Goal: Task Accomplishment & Management: Complete application form

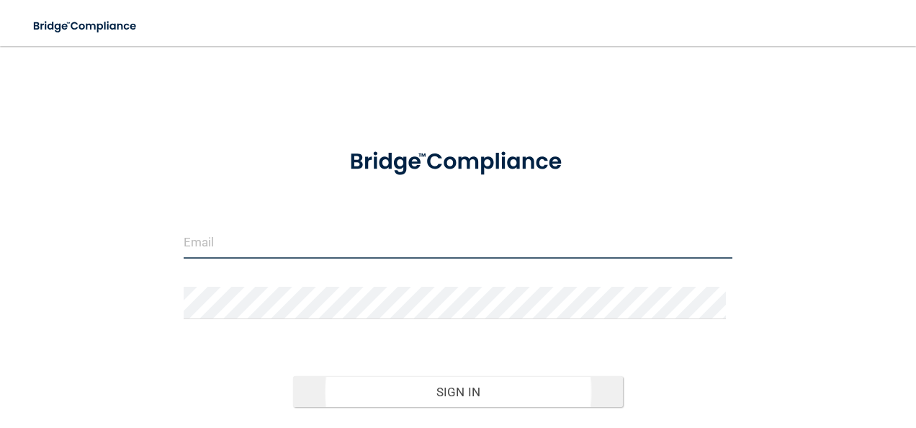
type input "[PERSON_NAME][EMAIL_ADDRESS][PERSON_NAME][DOMAIN_NAME]"
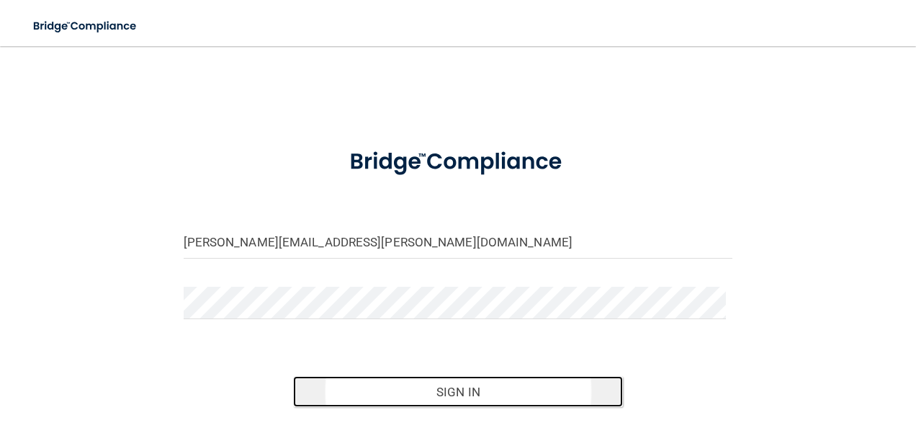
click at [452, 401] on button "Sign In" at bounding box center [458, 392] width 330 height 32
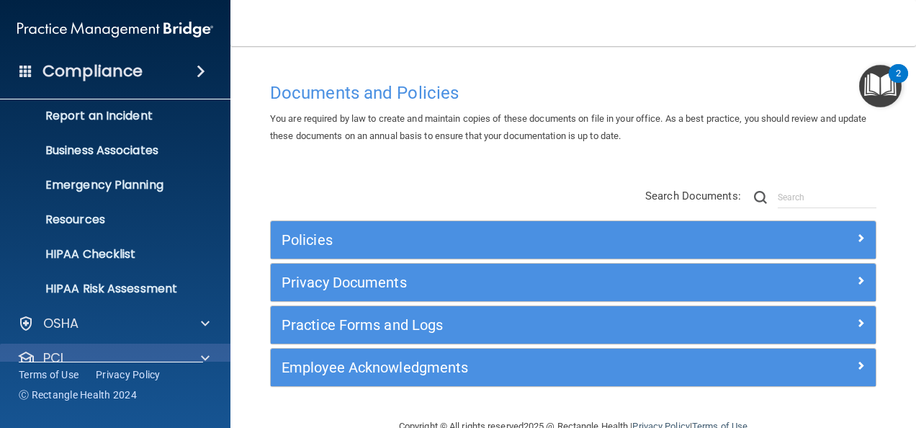
scroll to position [169, 0]
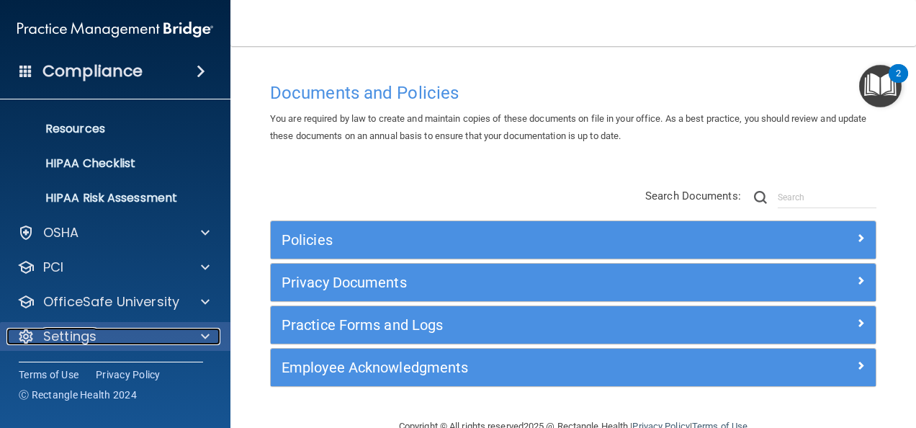
click at [204, 338] on span at bounding box center [205, 336] width 9 height 17
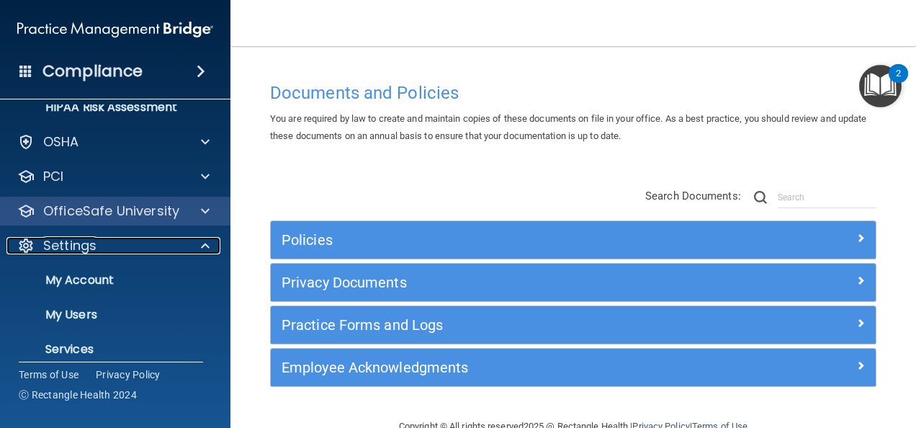
scroll to position [307, 0]
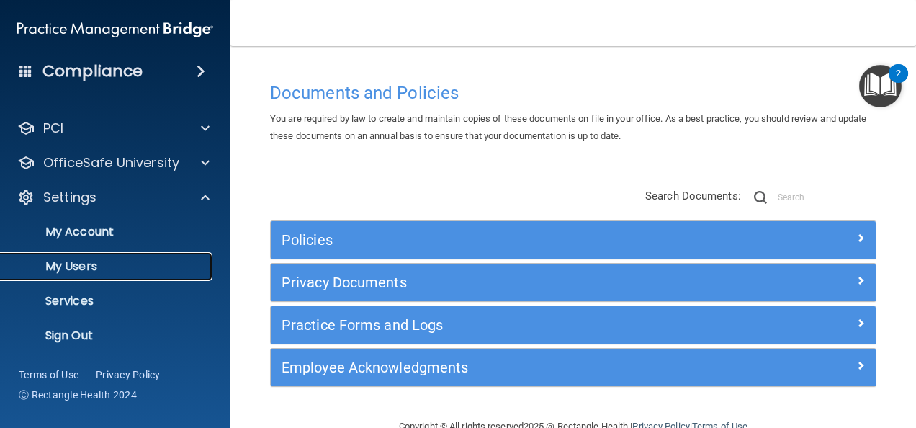
click at [88, 265] on p "My Users" at bounding box center [107, 266] width 197 height 14
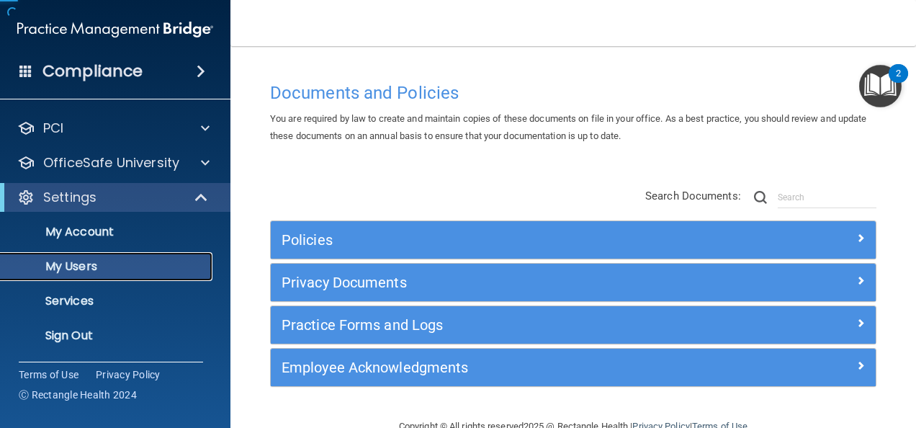
scroll to position [66, 0]
select select "20"
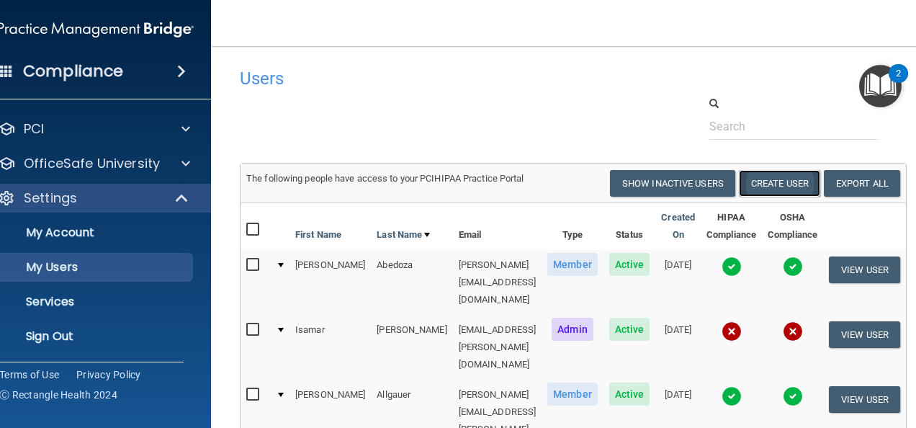
click at [795, 186] on button "Create User" at bounding box center [779, 183] width 81 height 27
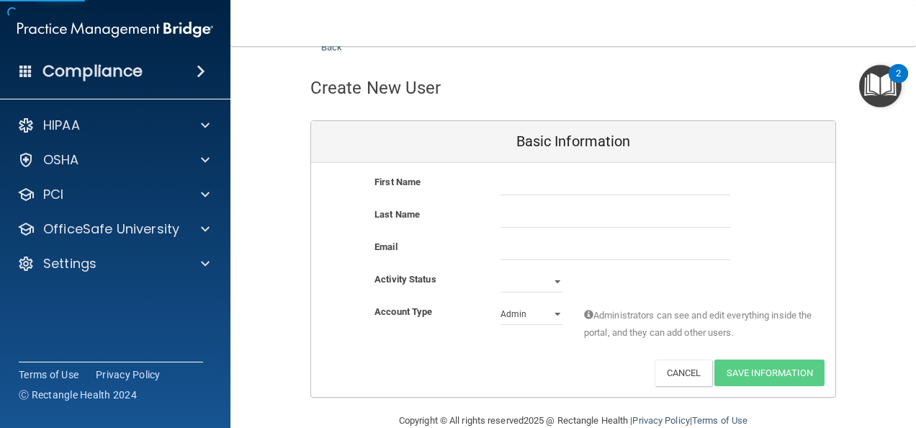
scroll to position [72, 0]
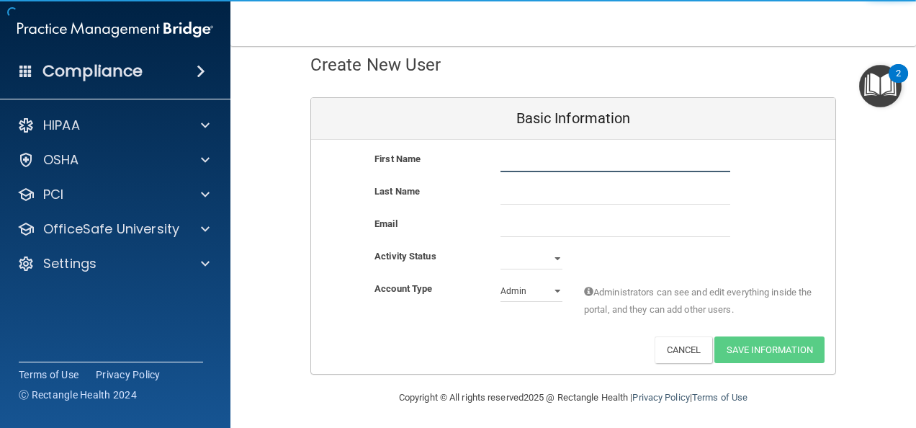
click at [556, 157] on input "text" at bounding box center [615, 161] width 230 height 22
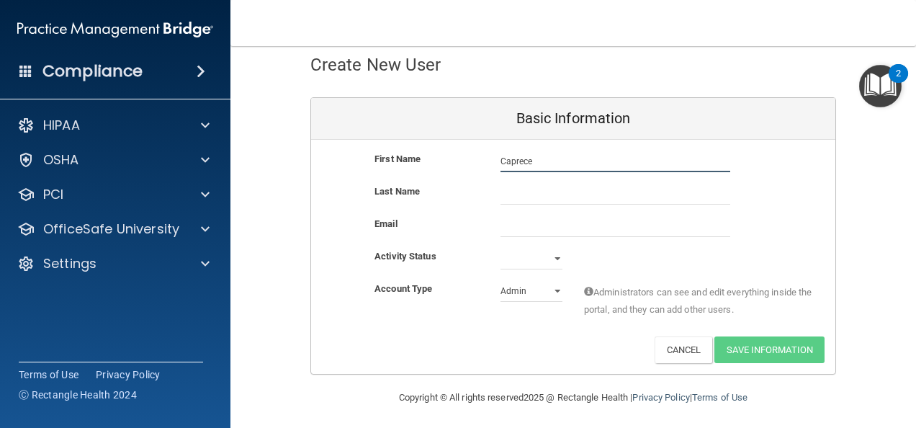
type input "Caprece"
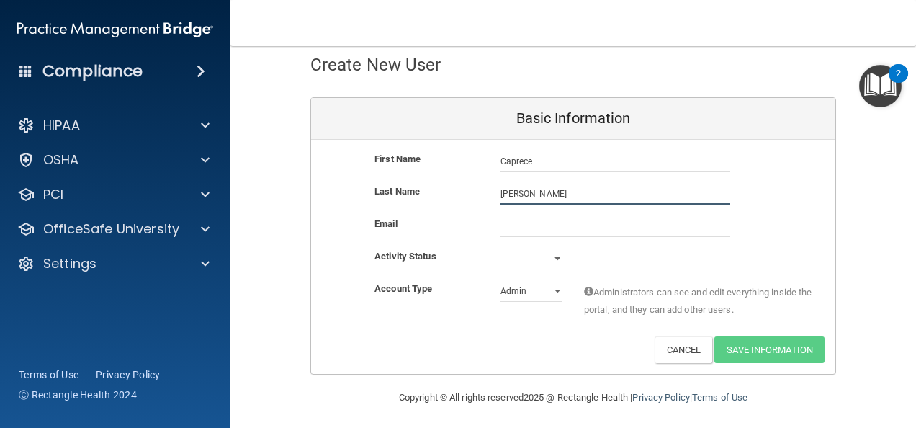
type input "[PERSON_NAME]"
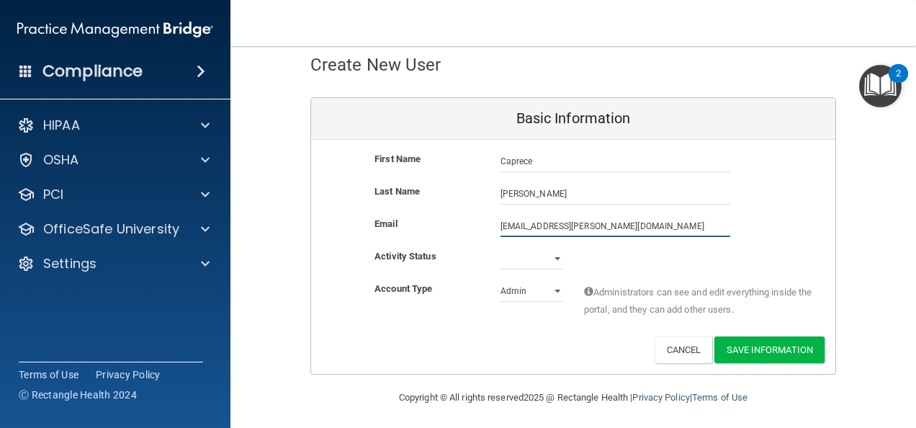
type input "[EMAIL_ADDRESS][PERSON_NAME][DOMAIN_NAME]"
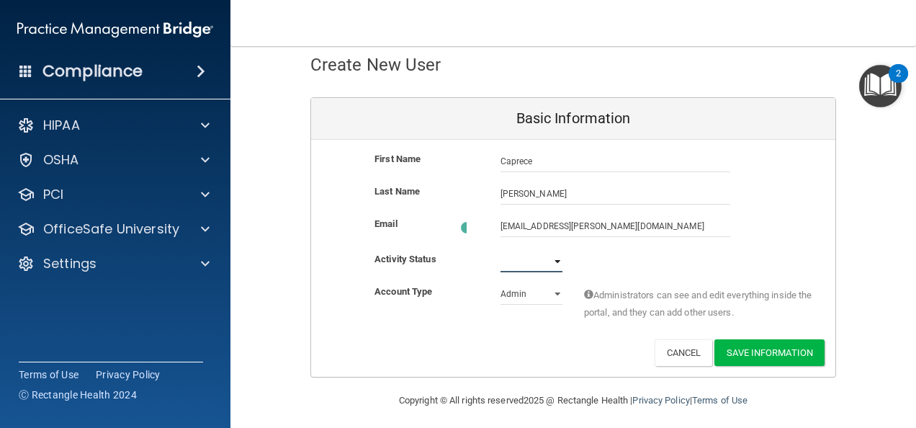
click at [546, 262] on select "Active Inactive" at bounding box center [531, 262] width 62 height 22
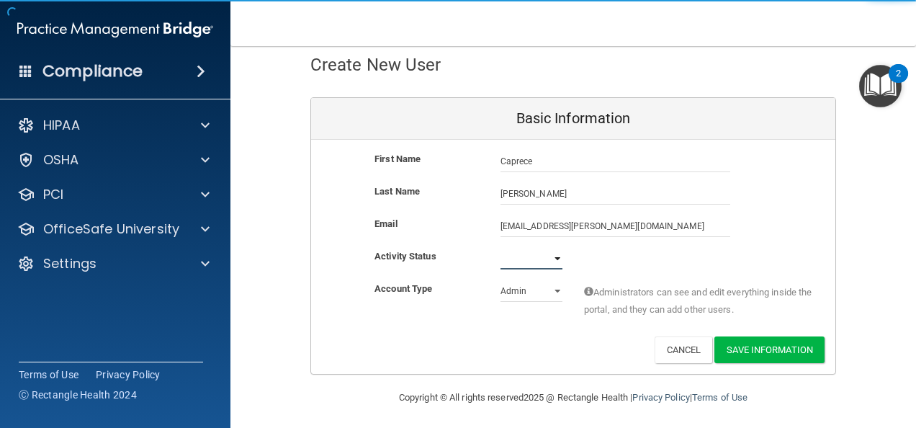
select select "active"
click at [500, 248] on select "Active Inactive" at bounding box center [531, 259] width 62 height 22
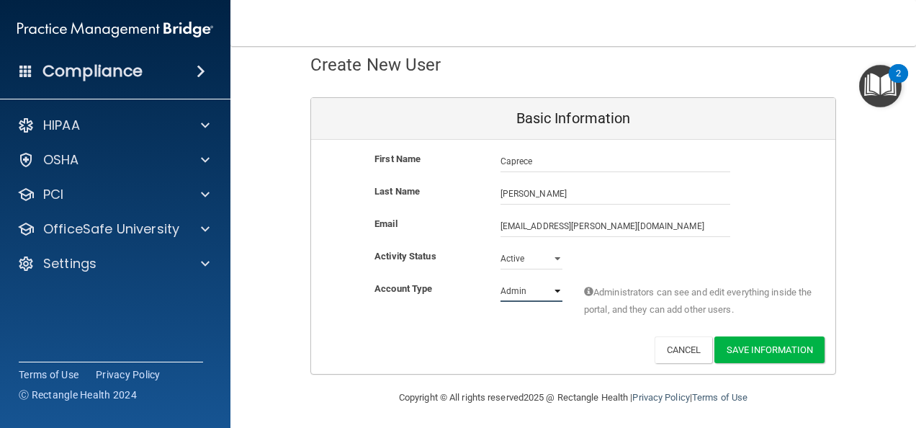
click at [536, 292] on select "Admin Member" at bounding box center [531, 291] width 62 height 22
select select "practice_member"
click at [500, 280] on select "Admin Member" at bounding box center [531, 291] width 62 height 22
click at [750, 353] on button "Save Information" at bounding box center [769, 349] width 110 height 27
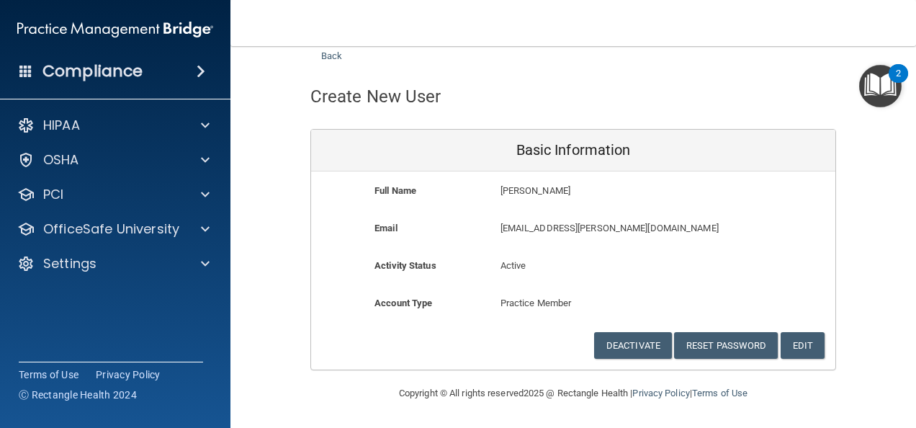
scroll to position [39, 0]
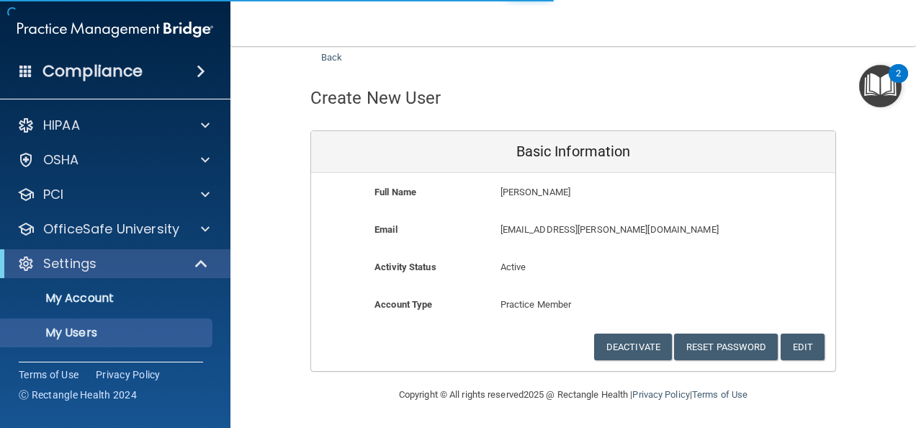
select select "20"
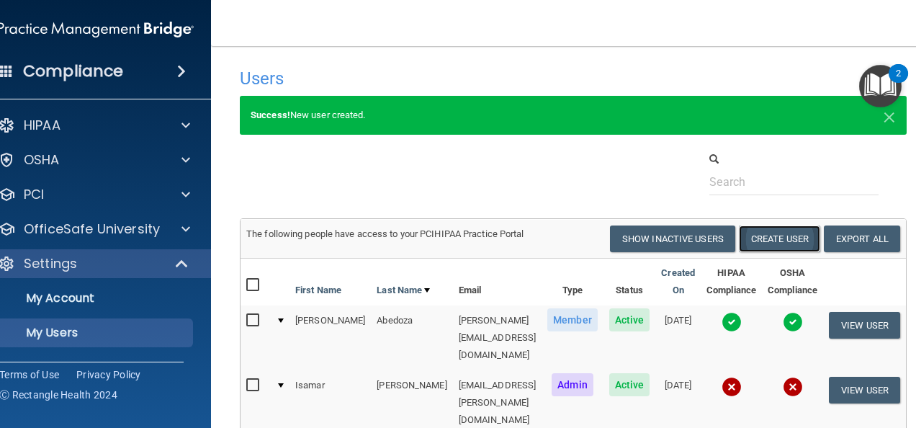
click at [792, 243] on button "Create User" at bounding box center [779, 238] width 81 height 27
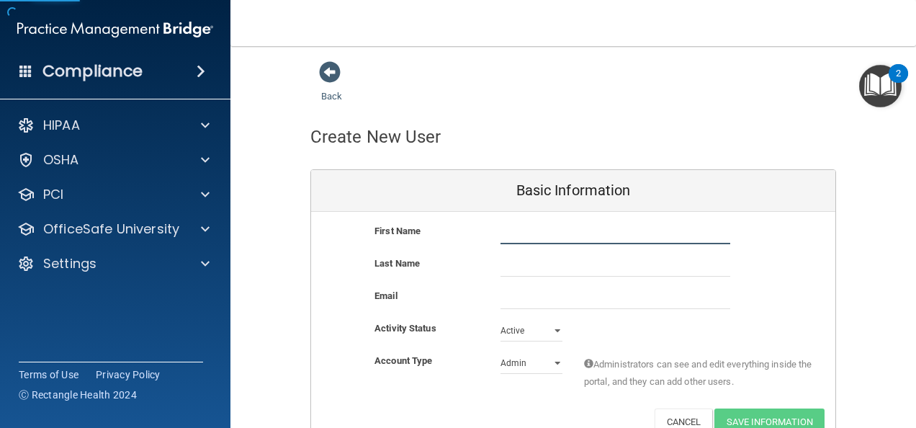
click at [530, 237] on input "text" at bounding box center [615, 233] width 230 height 22
type input "Alia"
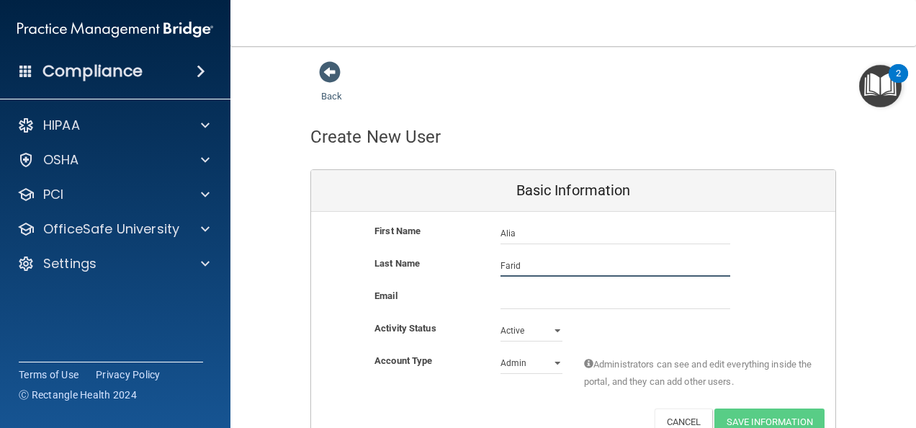
type input "Farid"
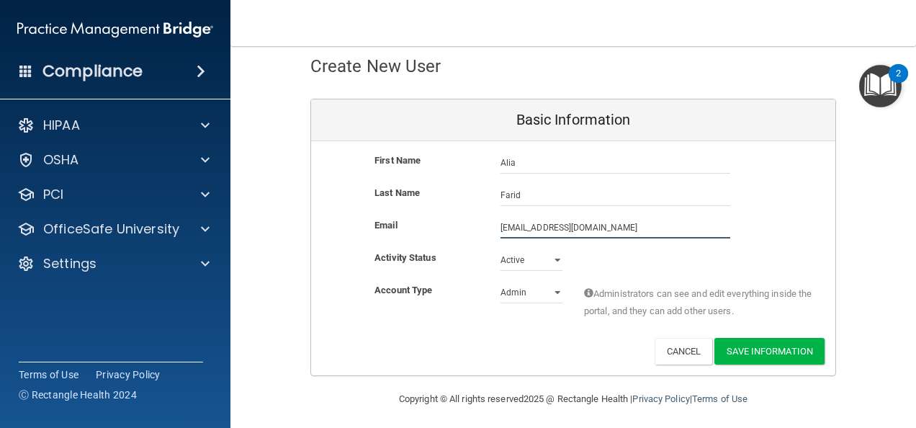
scroll to position [75, 0]
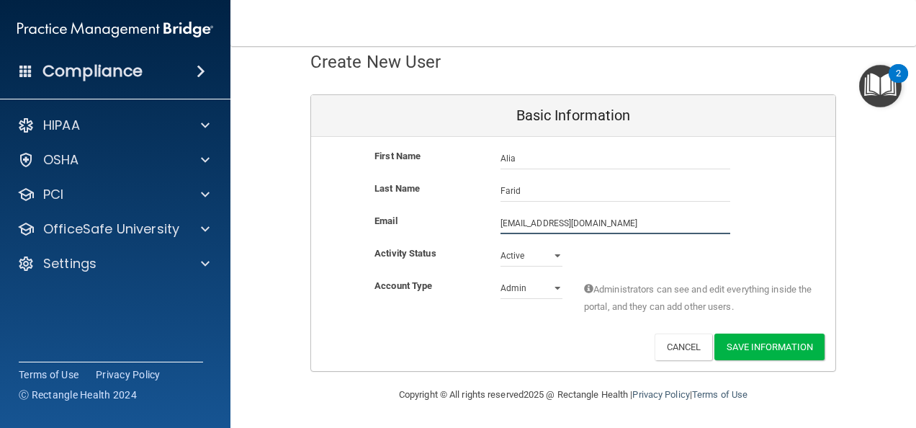
type input "[EMAIL_ADDRESS][DOMAIN_NAME]"
click at [511, 287] on select "Admin Member" at bounding box center [531, 288] width 62 height 22
select select "practice_member"
click at [500, 277] on select "Admin Member" at bounding box center [531, 288] width 62 height 22
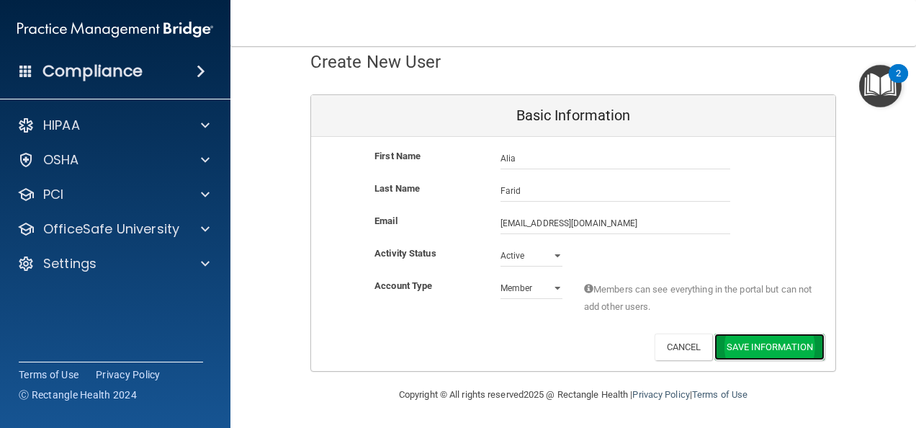
click at [753, 348] on button "Save Information" at bounding box center [769, 346] width 110 height 27
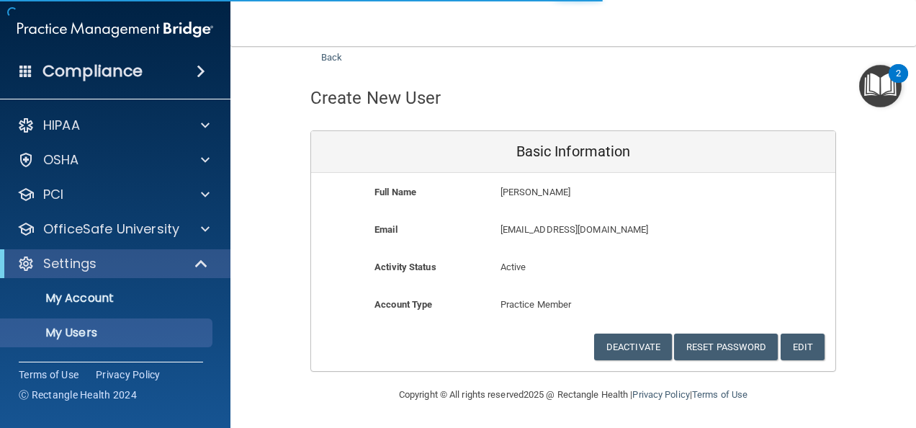
scroll to position [842, 0]
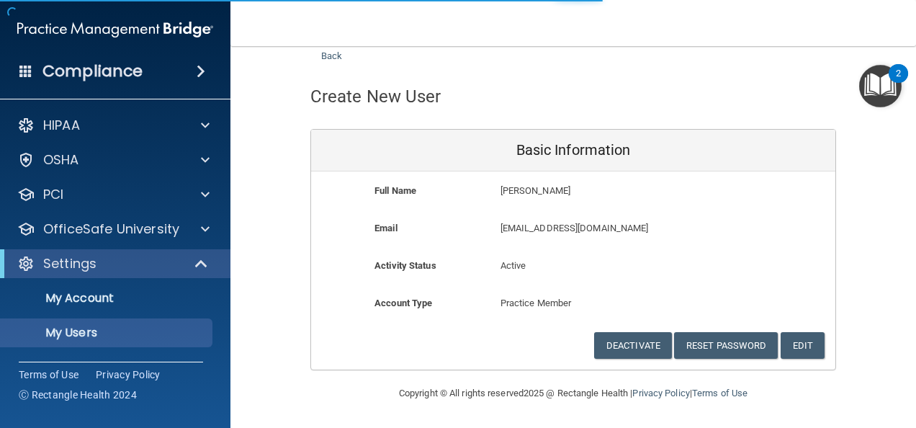
select select "20"
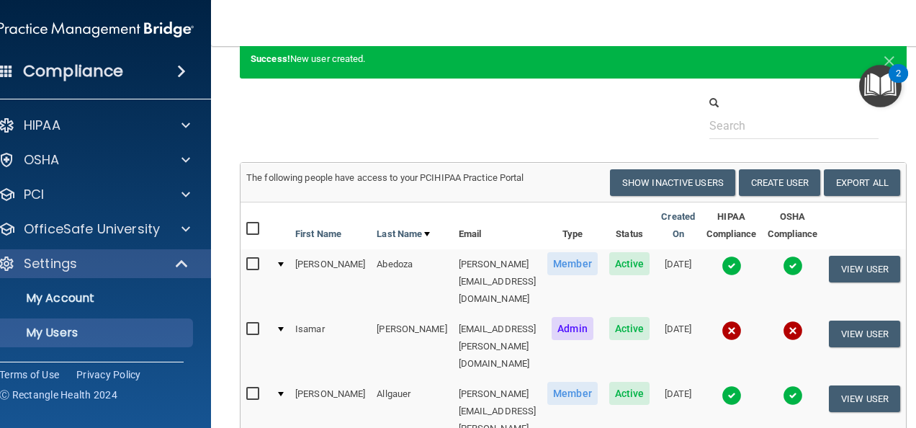
scroll to position [0, 0]
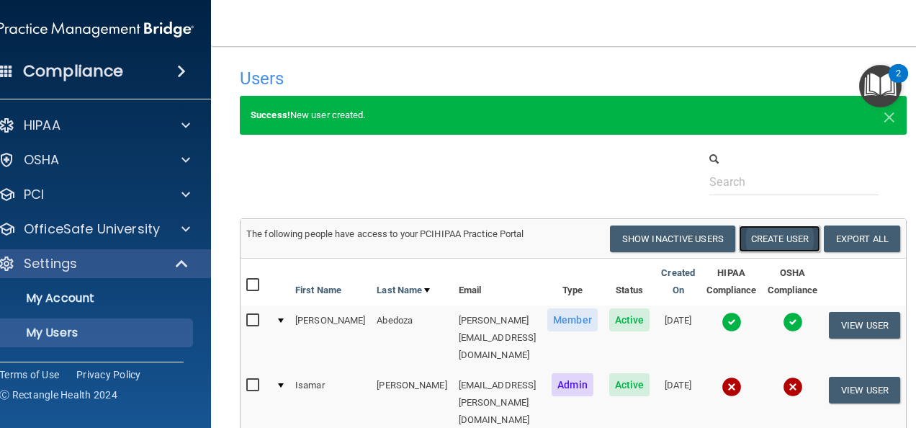
click at [793, 242] on button "Create User" at bounding box center [779, 238] width 81 height 27
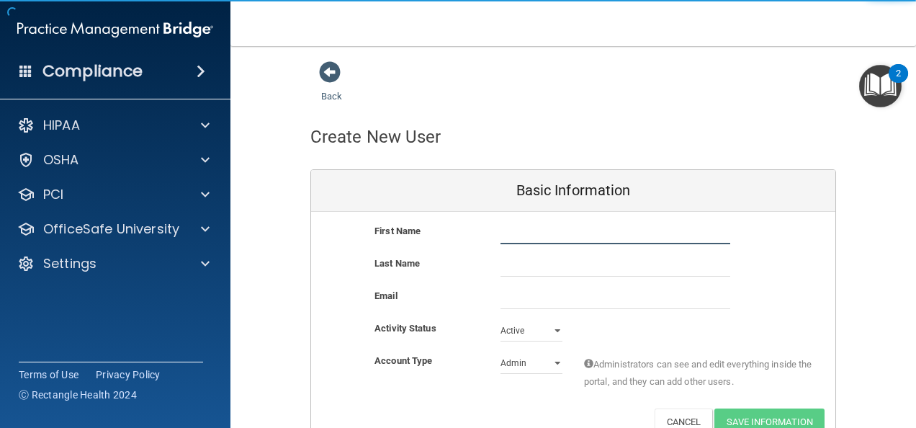
click at [532, 234] on input "text" at bounding box center [615, 233] width 230 height 22
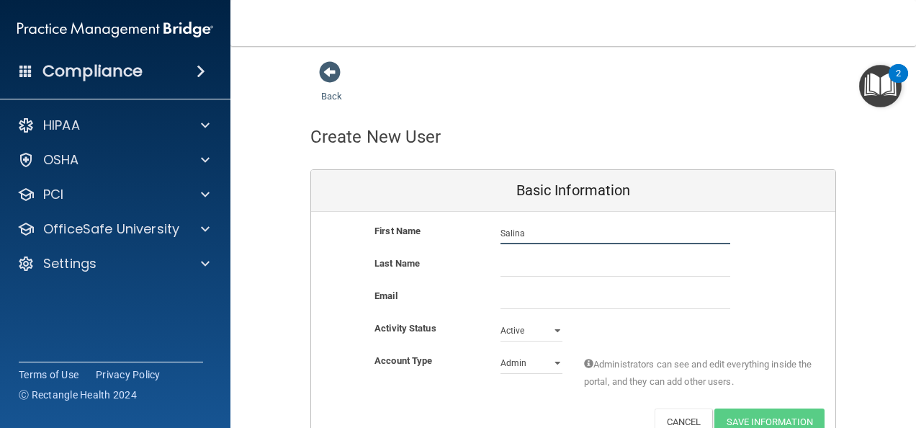
type input "Salina"
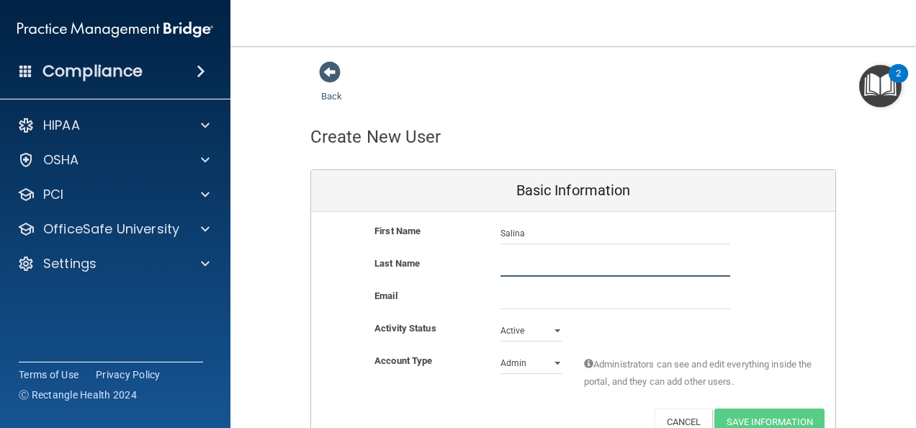
paste input "Argentine"
type input "Argentine"
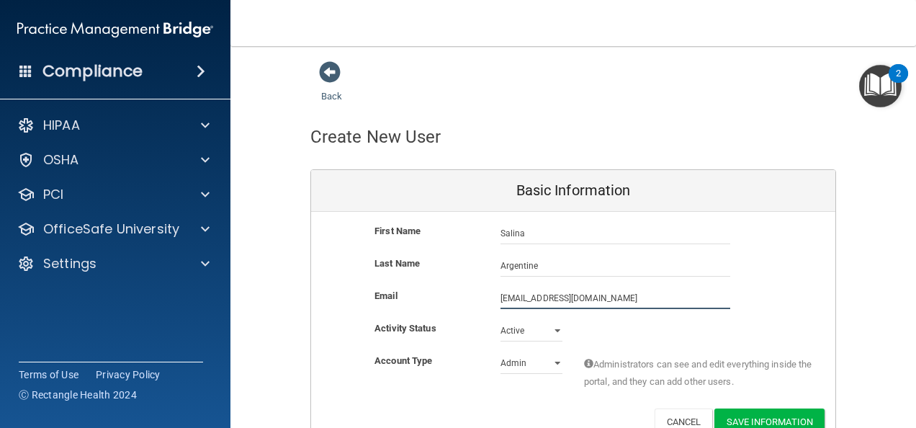
type input "[EMAIL_ADDRESS][DOMAIN_NAME]"
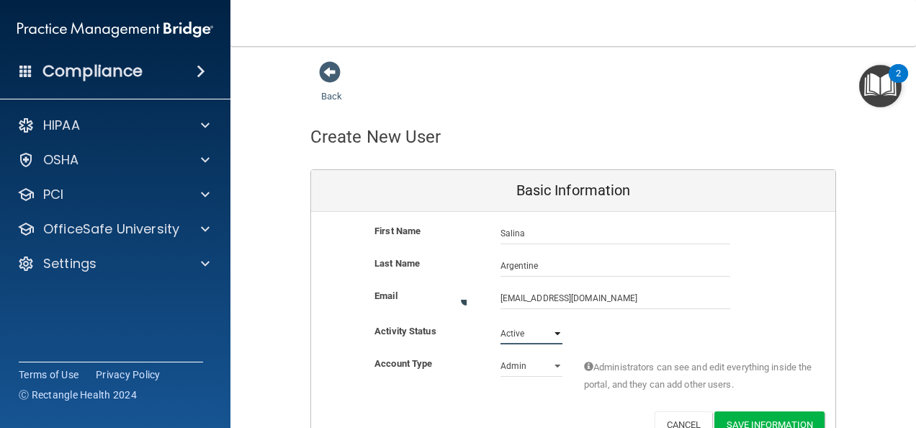
click at [526, 331] on select "Active Inactive" at bounding box center [531, 334] width 62 height 22
click at [500, 320] on select "Active Inactive" at bounding box center [531, 331] width 62 height 22
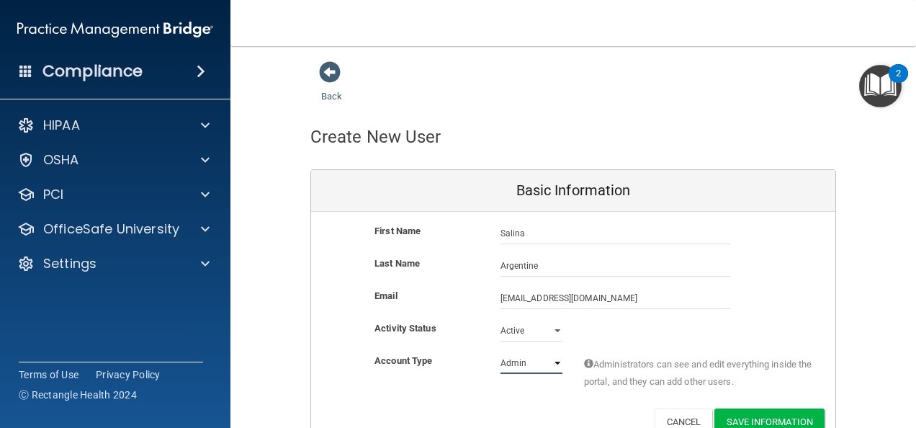
click at [527, 359] on select "Admin Member" at bounding box center [531, 363] width 62 height 22
select select "practice_member"
click at [500, 352] on select "Admin Member" at bounding box center [531, 363] width 62 height 22
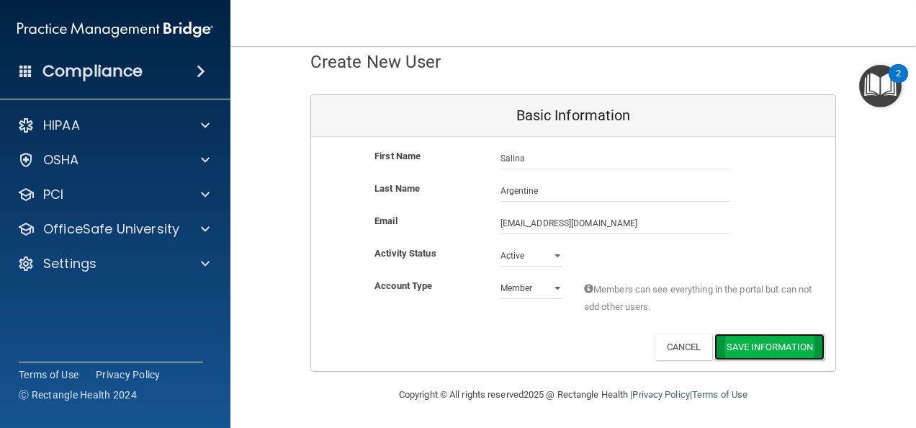
click at [765, 344] on button "Save Information" at bounding box center [769, 346] width 110 height 27
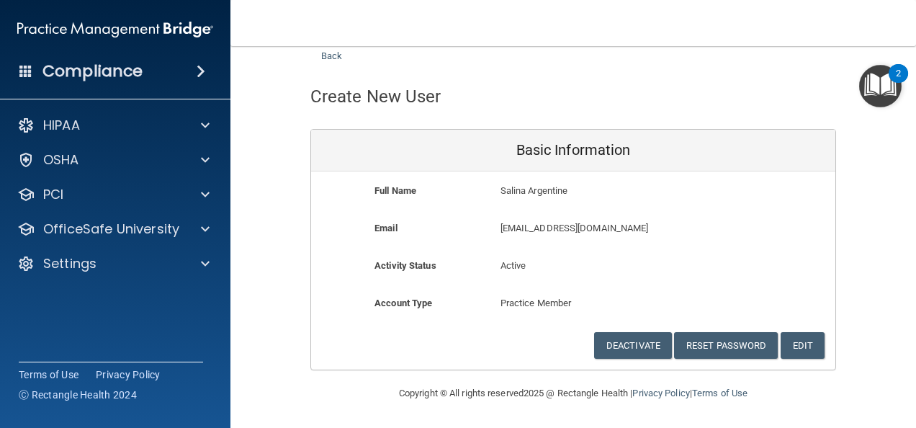
scroll to position [39, 0]
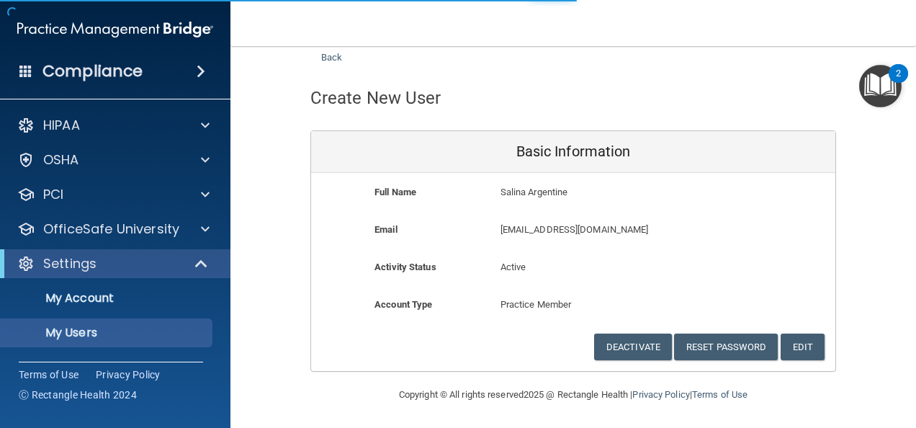
select select "20"
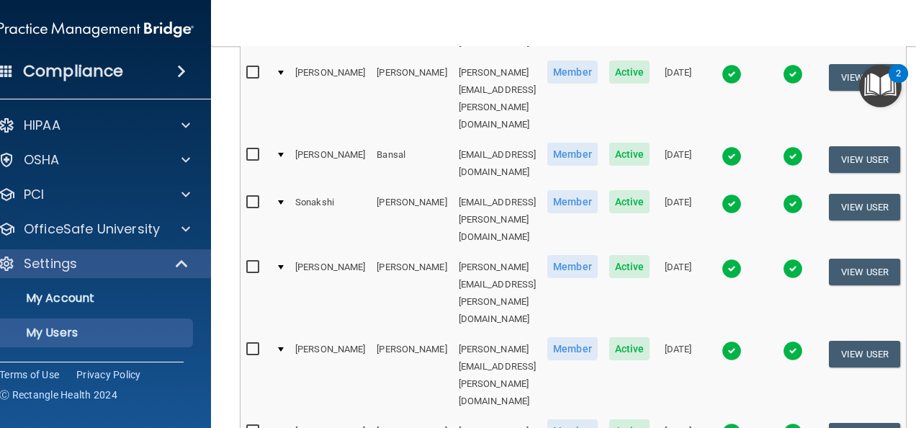
scroll to position [266, 0]
